Goal: Check status: Check status

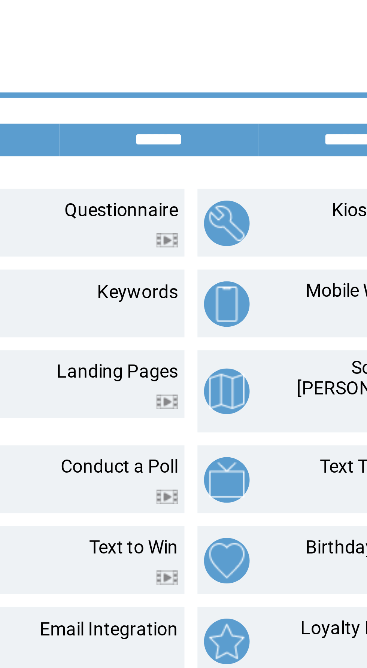
click at [174, 42] on input "*******" at bounding box center [171, 40] width 56 height 6
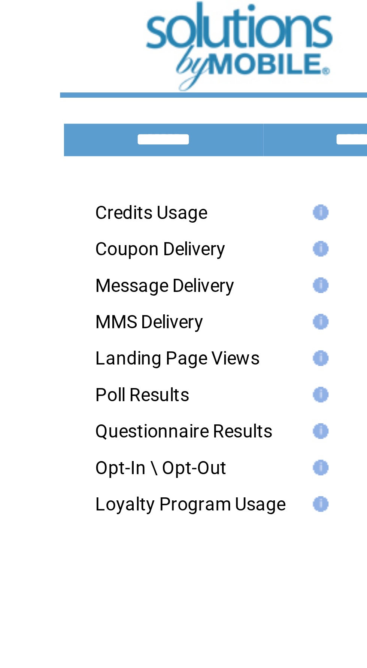
click at [52, 114] on link "Poll Results" at bounding box center [50, 113] width 27 height 6
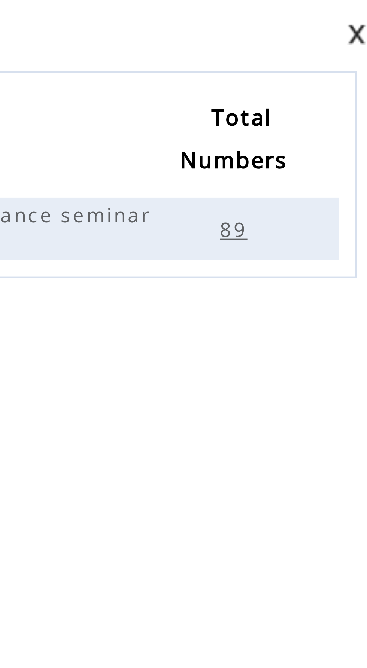
click at [310, 85] on span "89" at bounding box center [310, 82] width 8 height 6
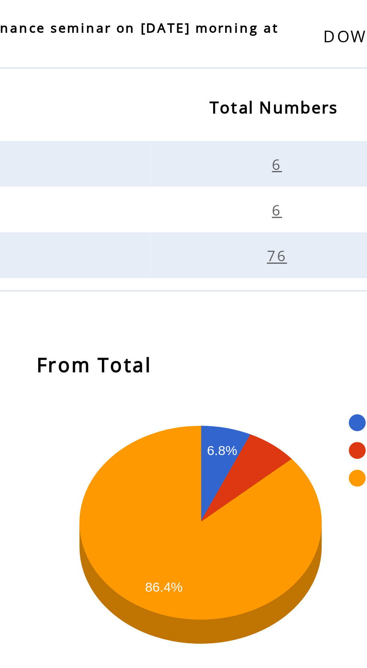
click at [264, 97] on span "6" at bounding box center [265, 96] width 5 height 6
